Goal: Information Seeking & Learning: Learn about a topic

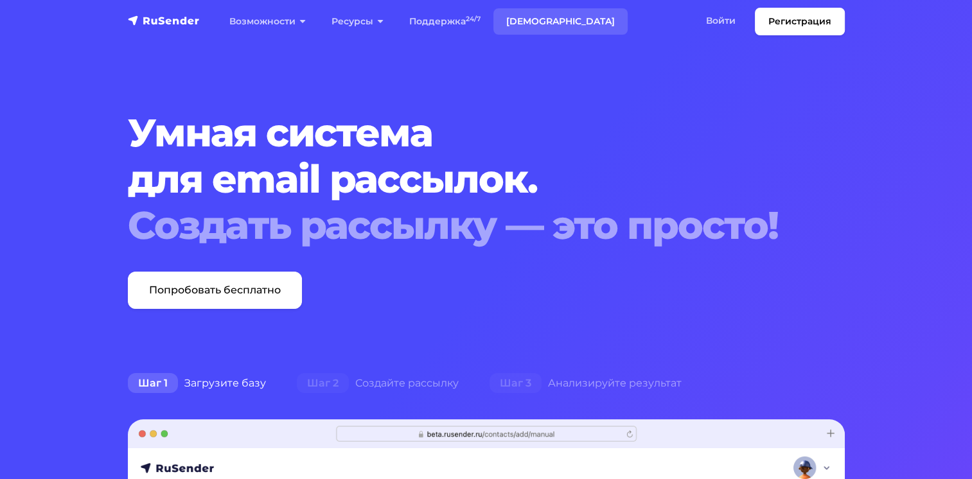
click at [532, 22] on link "[DEMOGRAPHIC_DATA]" at bounding box center [560, 21] width 134 height 26
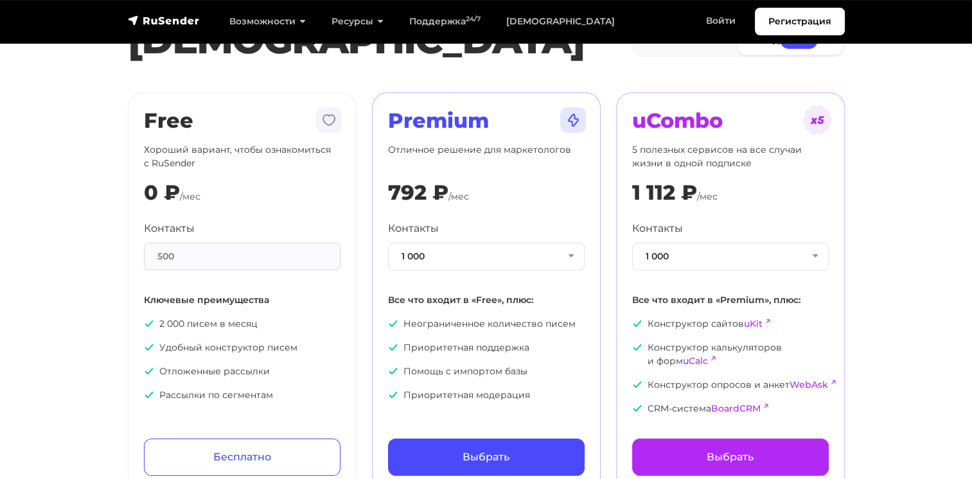
scroll to position [64, 0]
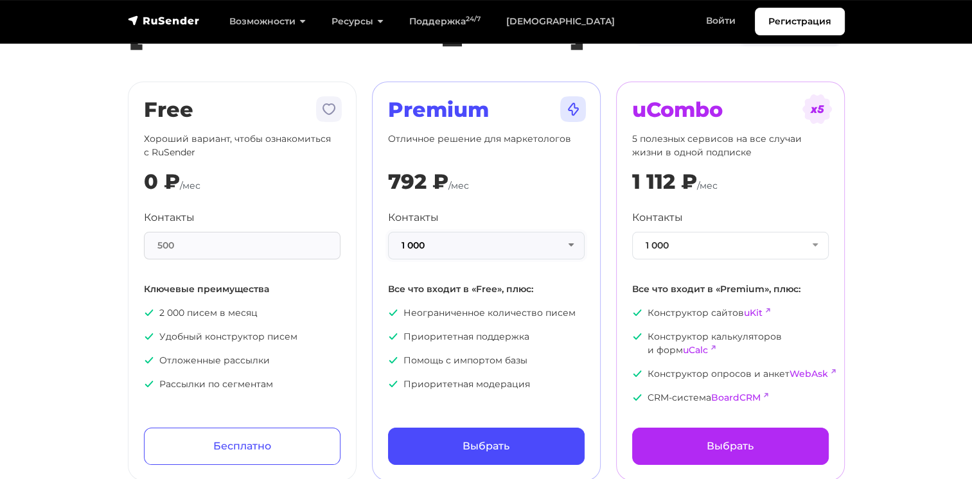
click at [496, 247] on button "1 000" at bounding box center [486, 246] width 197 height 28
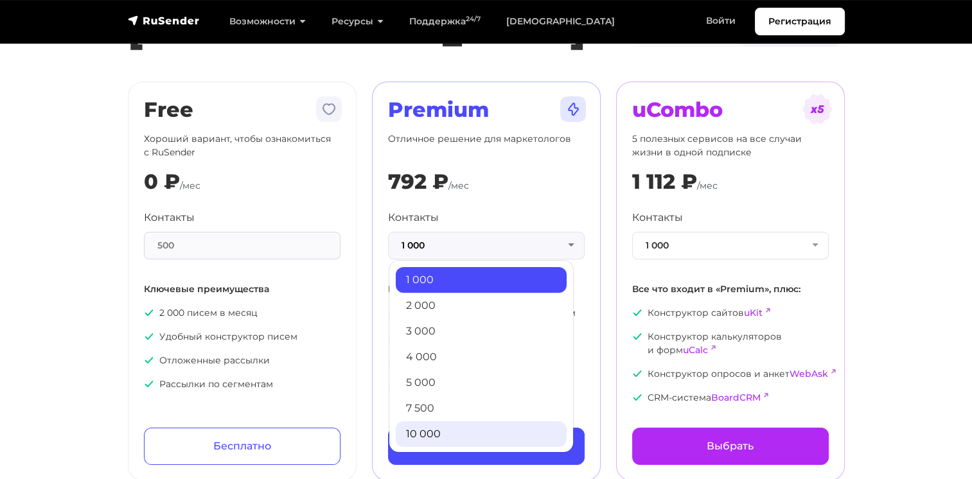
click at [427, 437] on link "10 000" at bounding box center [481, 434] width 171 height 26
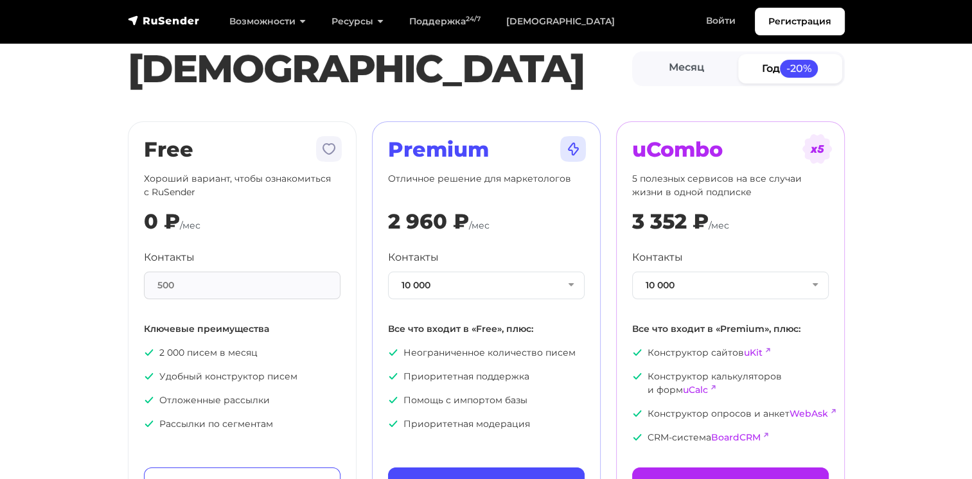
scroll to position [0, 0]
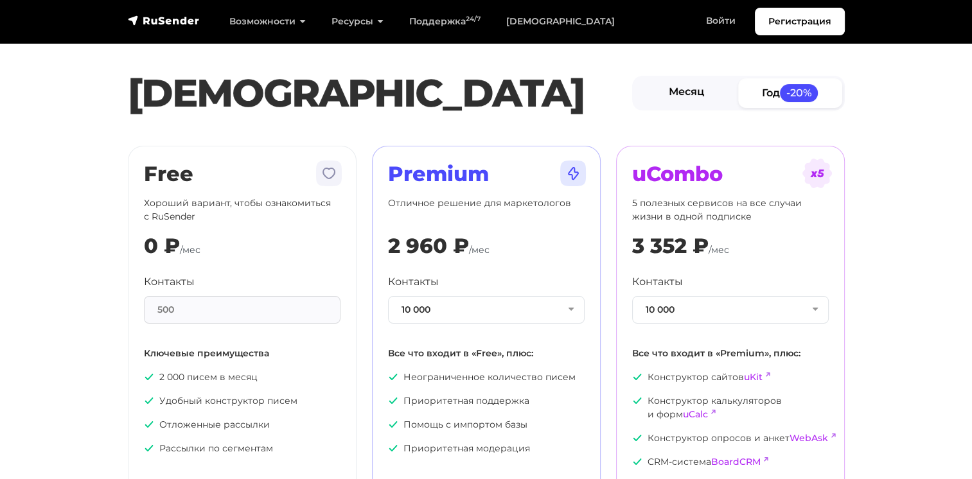
click at [699, 90] on link "Месяц" at bounding box center [687, 92] width 104 height 29
click at [181, 19] on img "navbar" at bounding box center [164, 20] width 72 height 13
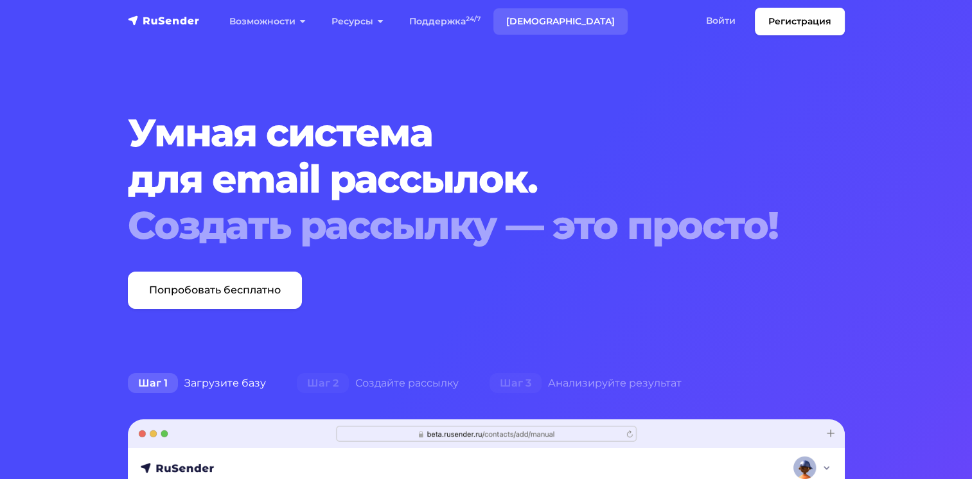
click at [527, 20] on link "[DEMOGRAPHIC_DATA]" at bounding box center [560, 21] width 134 height 26
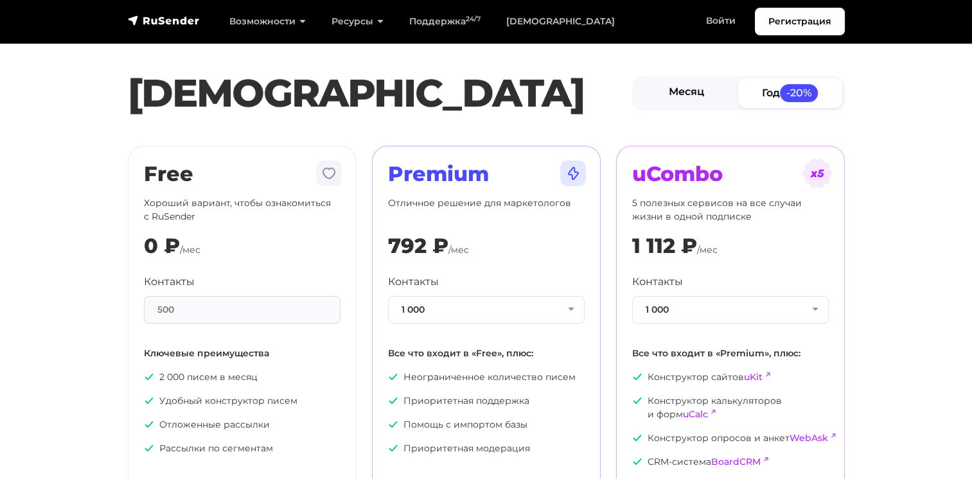
click at [713, 90] on link "Месяц" at bounding box center [687, 92] width 104 height 29
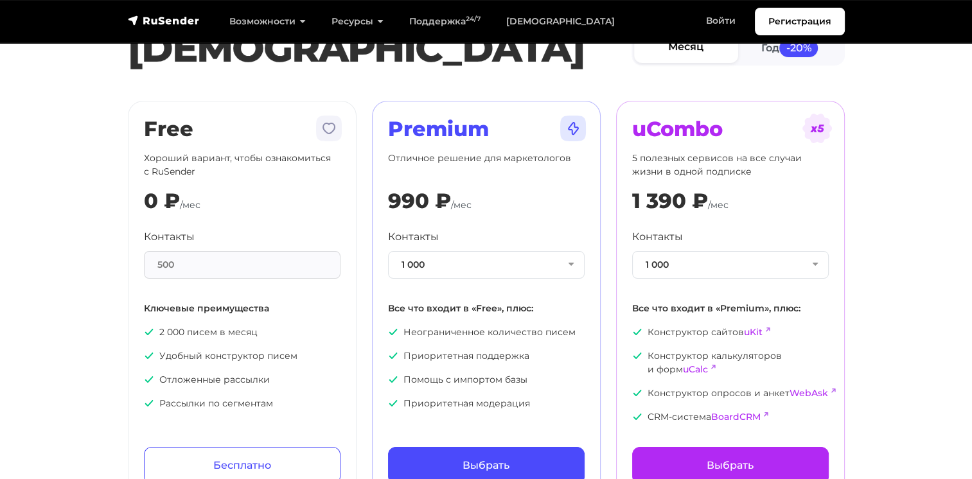
scroll to position [64, 0]
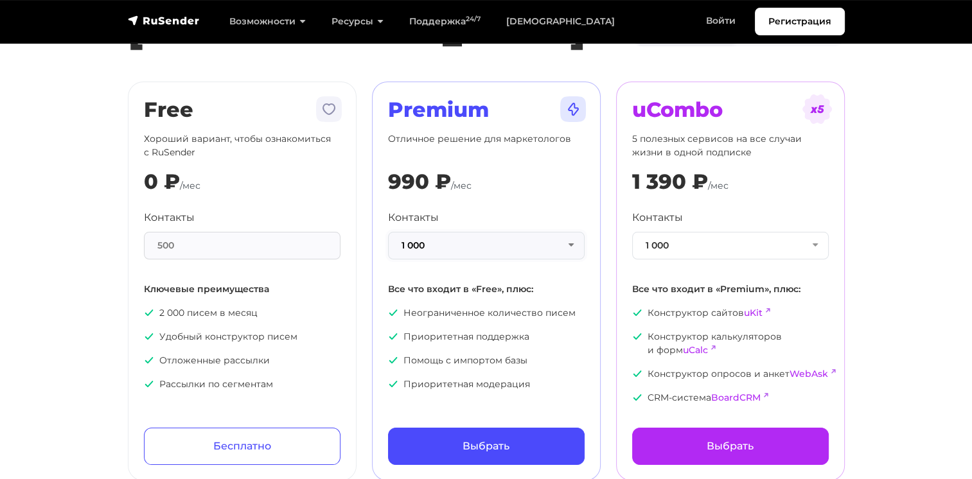
click at [446, 236] on button "1 000" at bounding box center [486, 246] width 197 height 28
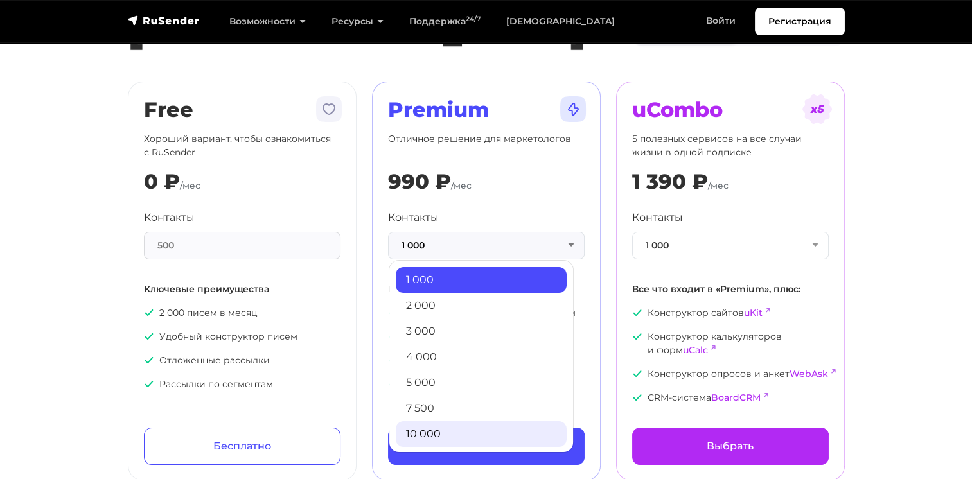
click at [435, 428] on link "10 000" at bounding box center [481, 434] width 171 height 26
